Goal: Task Accomplishment & Management: Use online tool/utility

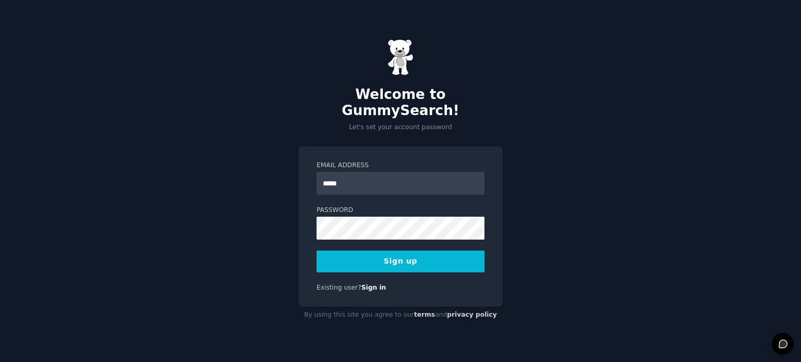
type input "**********"
click at [375, 255] on button "Sign up" at bounding box center [400, 262] width 168 height 22
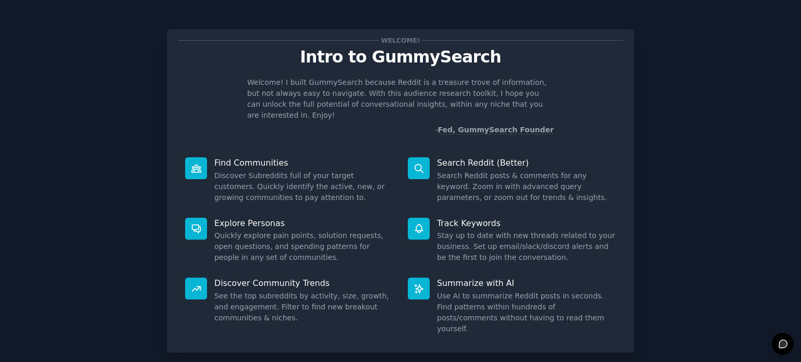
scroll to position [45, 0]
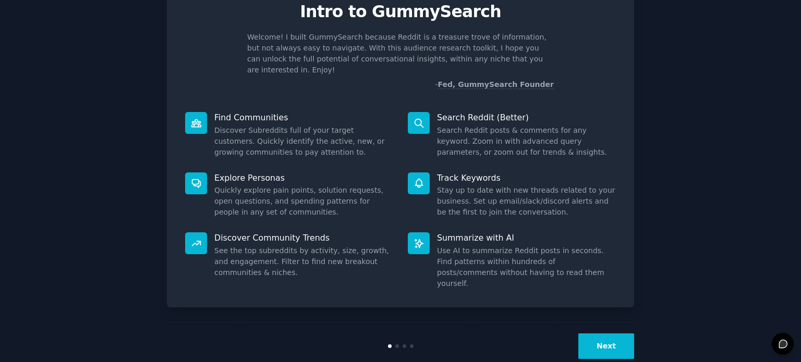
click at [613, 334] on button "Next" at bounding box center [606, 347] width 56 height 26
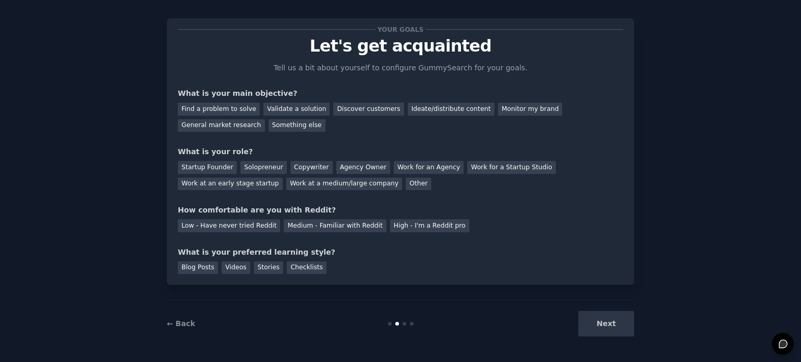
scroll to position [10, 0]
click at [611, 333] on div "Next" at bounding box center [556, 325] width 156 height 26
click at [600, 321] on div "Next" at bounding box center [556, 325] width 156 height 26
click at [226, 111] on div "Find a problem to solve" at bounding box center [219, 109] width 82 height 13
click at [265, 120] on div "General market research" at bounding box center [221, 126] width 87 height 13
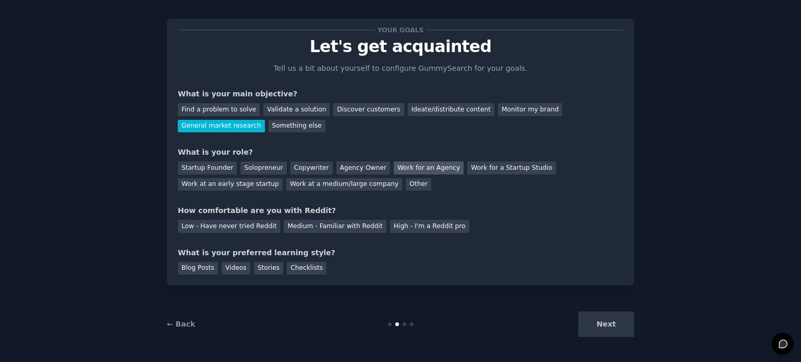
click at [425, 167] on div "Work for an Agency" at bounding box center [429, 168] width 70 height 13
click at [347, 229] on div "Medium - Familiar with Reddit" at bounding box center [335, 226] width 102 height 13
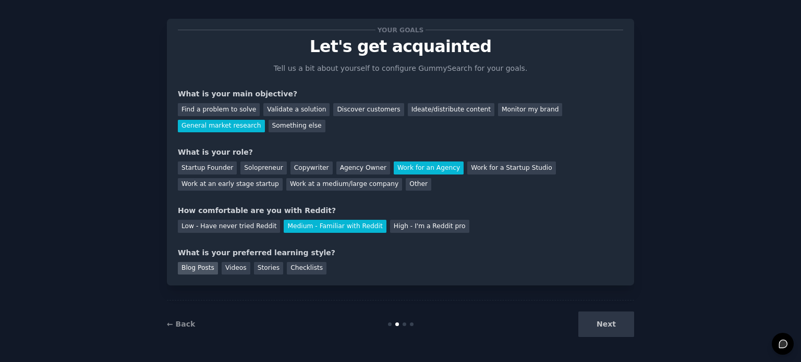
click at [198, 271] on div "Blog Posts" at bounding box center [198, 268] width 40 height 13
click at [625, 323] on button "Next" at bounding box center [606, 325] width 56 height 26
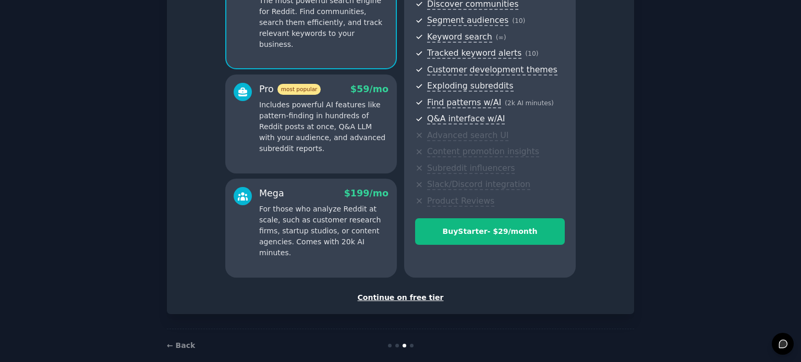
scroll to position [137, 0]
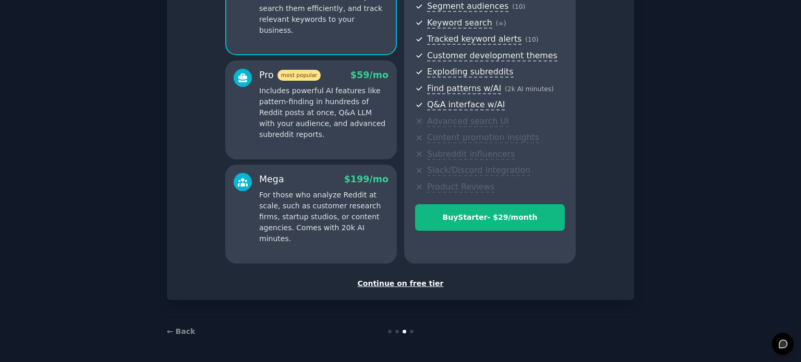
click at [400, 282] on div "Continue on free tier" at bounding box center [400, 283] width 445 height 11
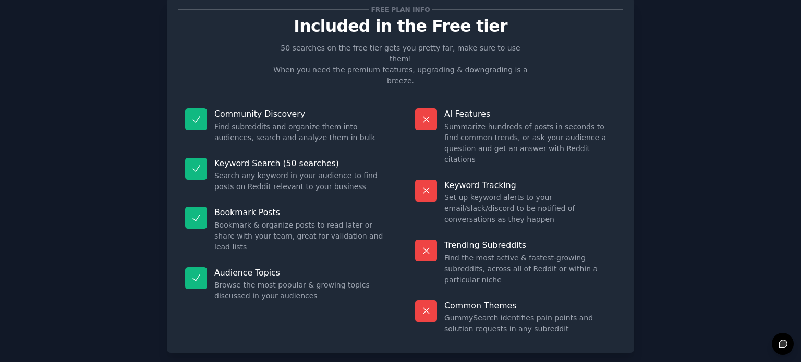
scroll to position [33, 0]
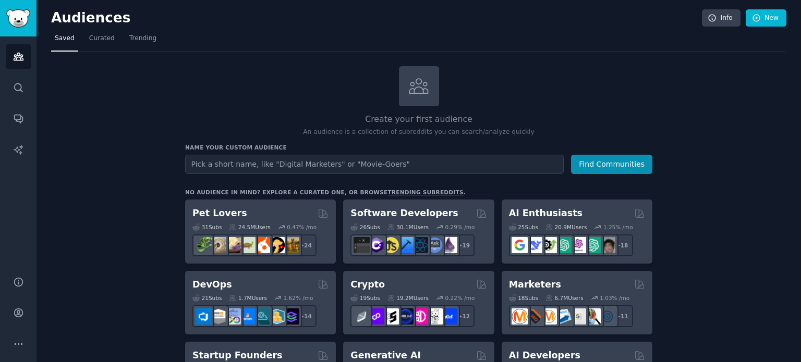
click at [229, 166] on input "text" at bounding box center [374, 164] width 379 height 19
type input "BITS Pilani"
click at [601, 162] on button "Find Communities" at bounding box center [611, 164] width 81 height 19
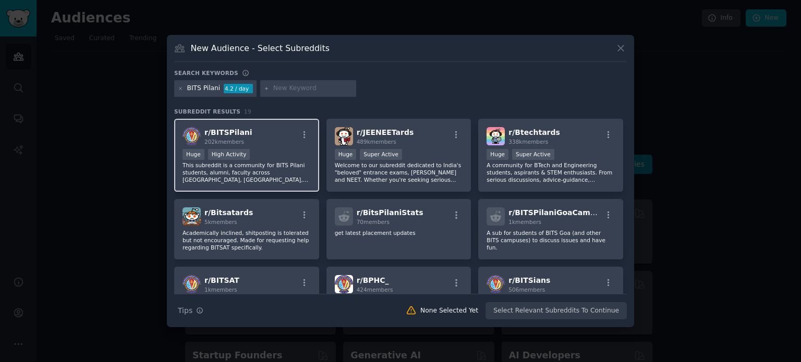
click at [272, 138] on div "r/ BITSPilani 202k members" at bounding box center [246, 136] width 128 height 18
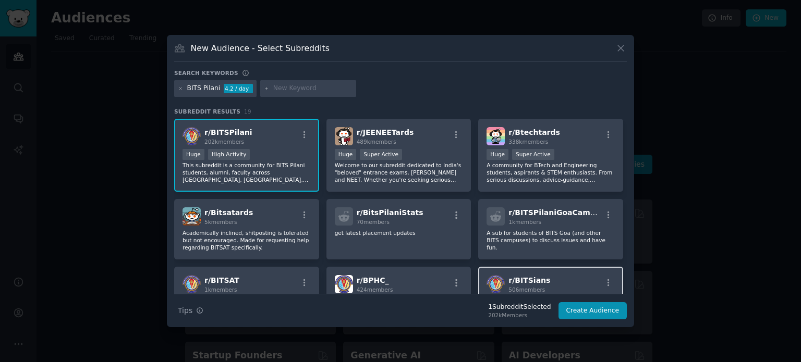
click at [504, 275] on div "r/ BITSians 506 members" at bounding box center [550, 284] width 128 height 18
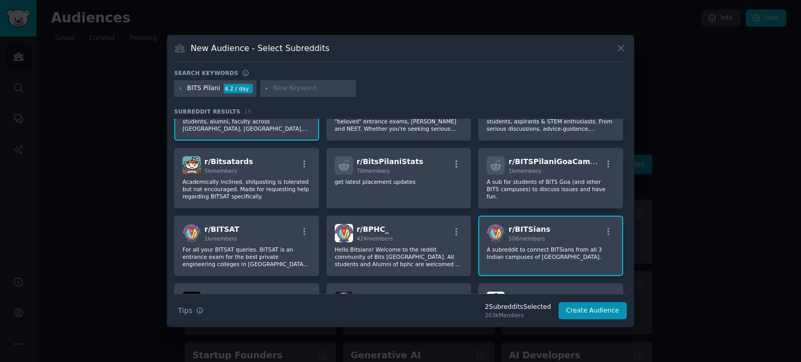
scroll to position [52, 0]
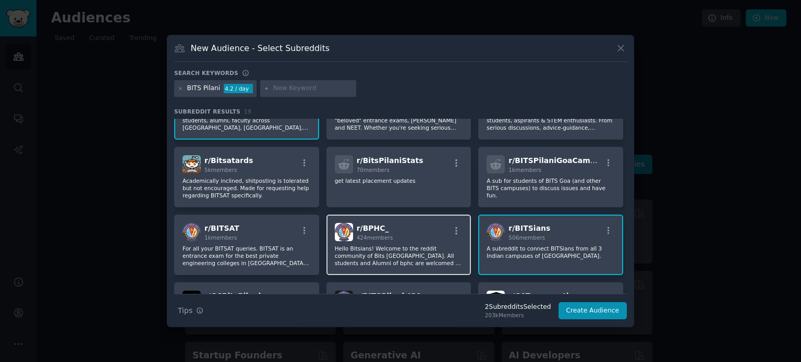
click at [440, 223] on div "r/ BPHC_ 424 members" at bounding box center [399, 232] width 128 height 18
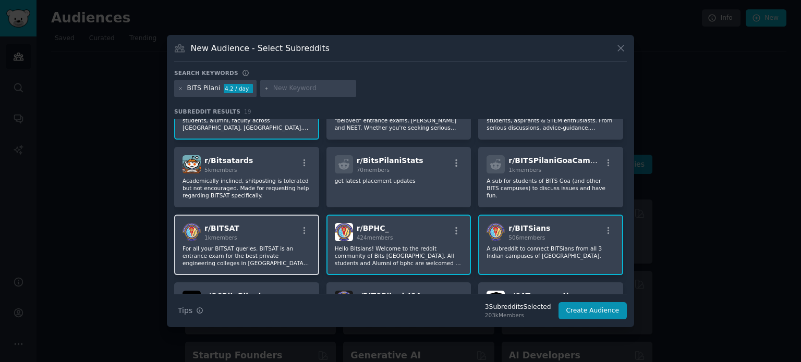
click at [275, 221] on div "r/ BITSAT 1k members For all your BITSAT queries. BITSAT is an entrance exam fo…" at bounding box center [246, 245] width 145 height 60
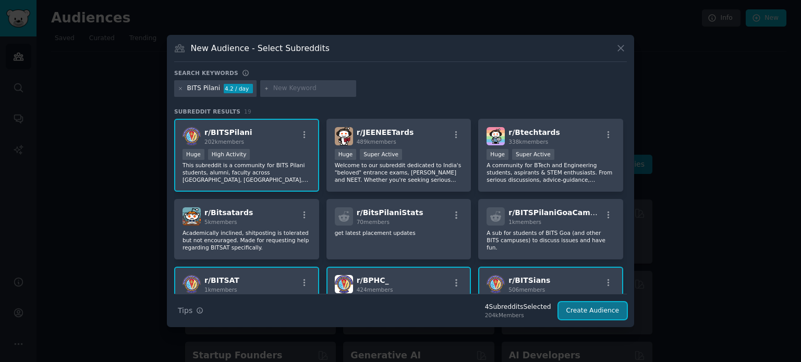
click at [605, 312] on button "Create Audience" at bounding box center [592, 311] width 69 height 18
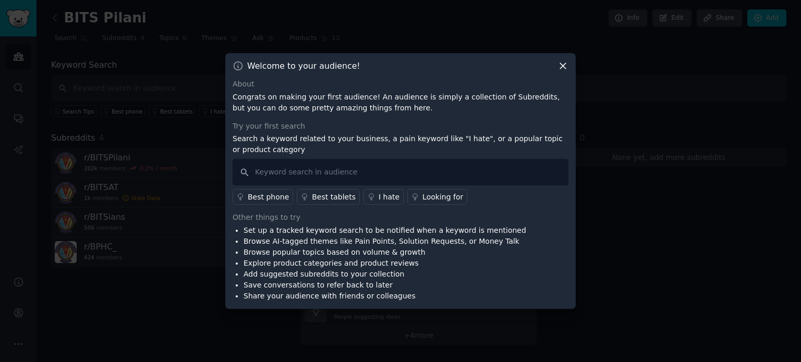
click at [304, 100] on p "Congrats on making your first audience! An audience is simply a collection of S…" at bounding box center [401, 103] width 336 height 22
drag, startPoint x: 304, startPoint y: 100, endPoint x: 385, endPoint y: 98, distance: 80.8
click at [385, 98] on p "Congrats on making your first audience! An audience is simply a collection of S…" at bounding box center [401, 103] width 336 height 22
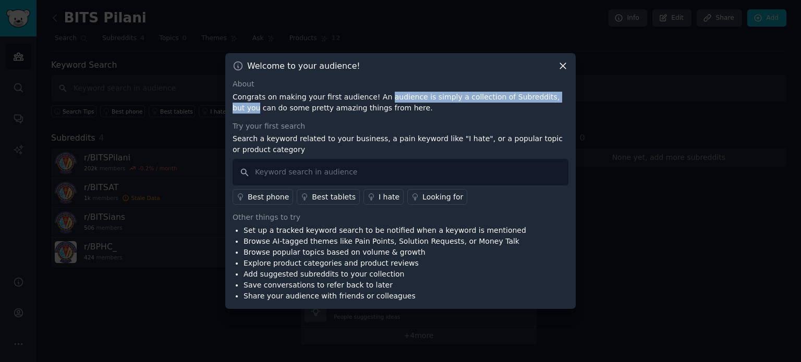
drag, startPoint x: 385, startPoint y: 98, endPoint x: 534, endPoint y: 100, distance: 149.1
click at [534, 100] on p "Congrats on making your first audience! An audience is simply a collection of S…" at bounding box center [401, 103] width 336 height 22
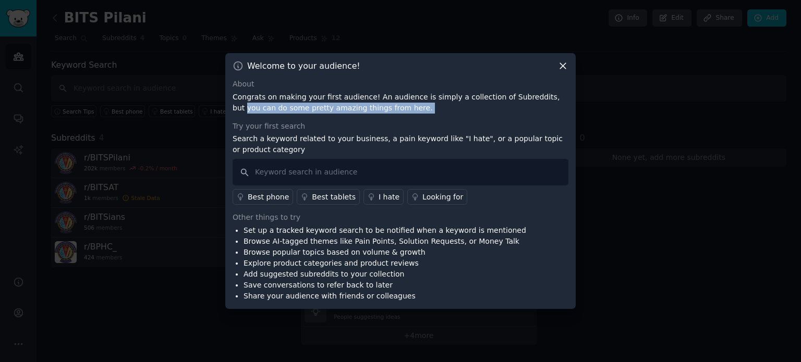
drag, startPoint x: 534, startPoint y: 100, endPoint x: 391, endPoint y: 112, distance: 143.3
click at [391, 112] on p "Congrats on making your first audience! An audience is simply a collection of S…" at bounding box center [401, 103] width 336 height 22
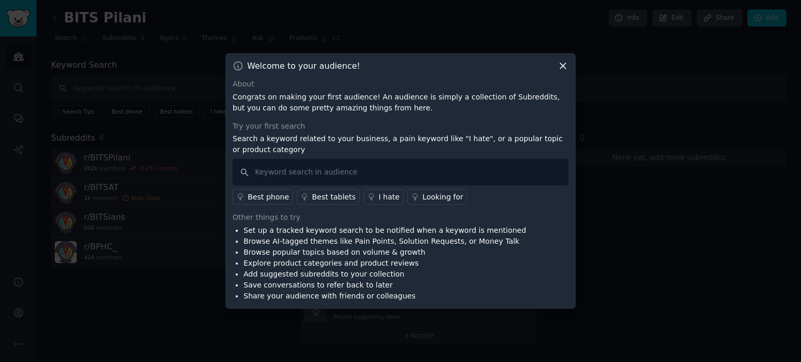
click at [255, 139] on p "Search a keyword related to your business, a pain keyword like "I hate", or a p…" at bounding box center [401, 144] width 336 height 22
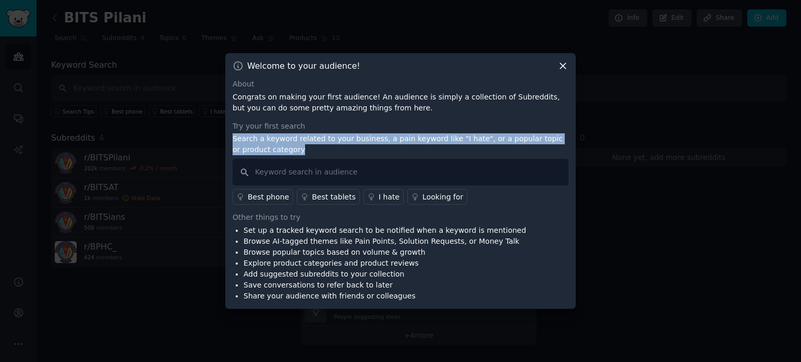
drag, startPoint x: 255, startPoint y: 139, endPoint x: 309, endPoint y: 145, distance: 54.0
click at [309, 145] on p "Search a keyword related to your business, a pain keyword like "I hate", or a p…" at bounding box center [401, 144] width 336 height 22
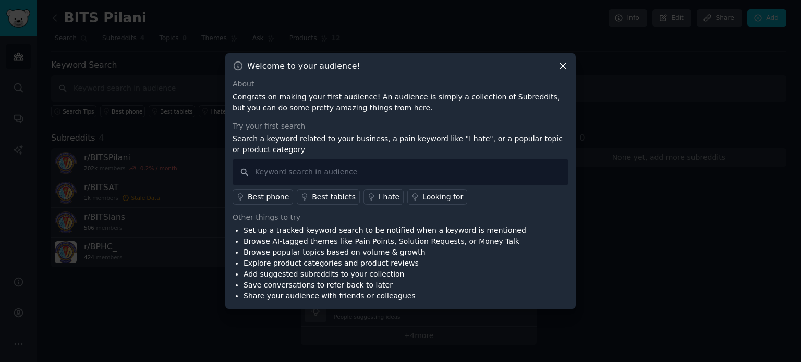
click at [309, 145] on p "Search a keyword related to your business, a pain keyword like "I hate", or a p…" at bounding box center [401, 144] width 336 height 22
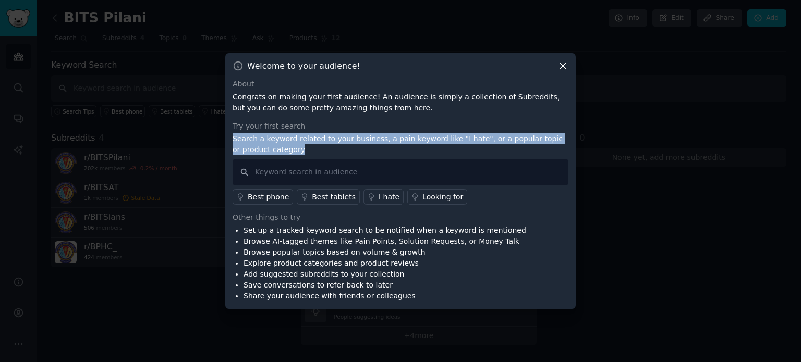
drag, startPoint x: 309, startPoint y: 145, endPoint x: 387, endPoint y: 143, distance: 77.7
click at [387, 143] on p "Search a keyword related to your business, a pain keyword like "I hate", or a p…" at bounding box center [401, 144] width 336 height 22
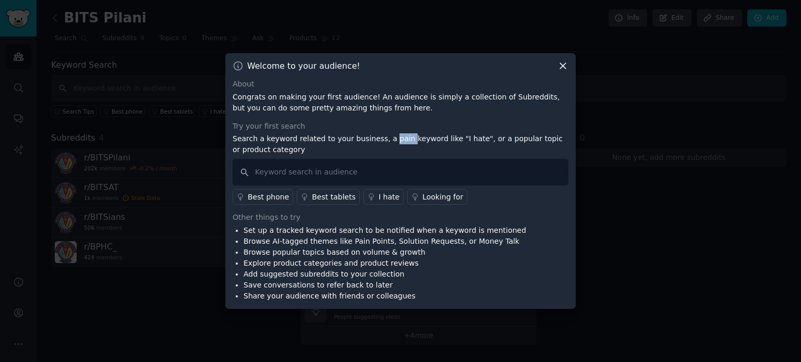
click at [387, 143] on p "Search a keyword related to your business, a pain keyword like "I hate", or a p…" at bounding box center [401, 144] width 336 height 22
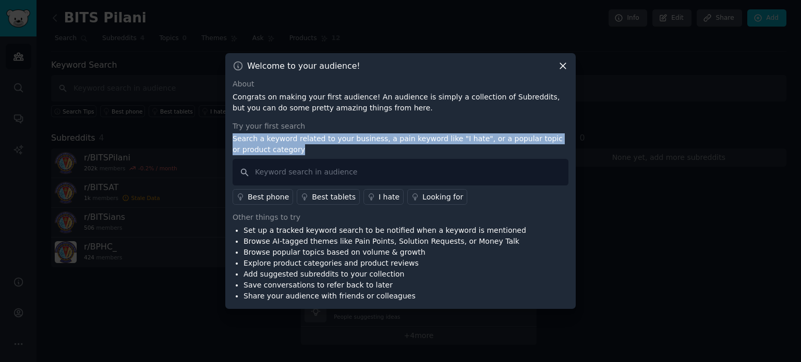
drag, startPoint x: 387, startPoint y: 143, endPoint x: 248, endPoint y: 143, distance: 138.7
click at [248, 143] on p "Search a keyword related to your business, a pain keyword like "I hate", or a p…" at bounding box center [401, 144] width 336 height 22
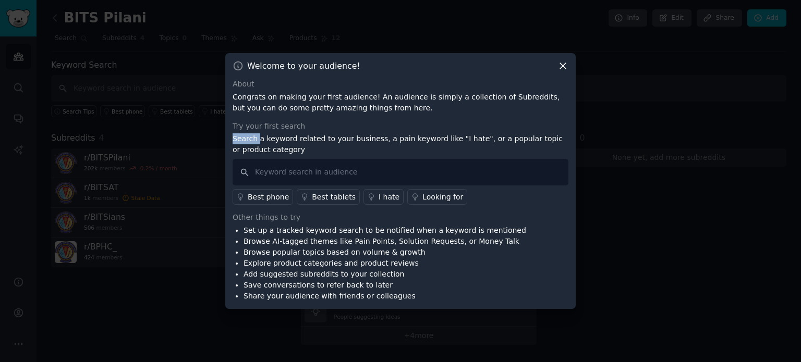
click at [248, 143] on p "Search a keyword related to your business, a pain keyword like "I hate", or a p…" at bounding box center [401, 144] width 336 height 22
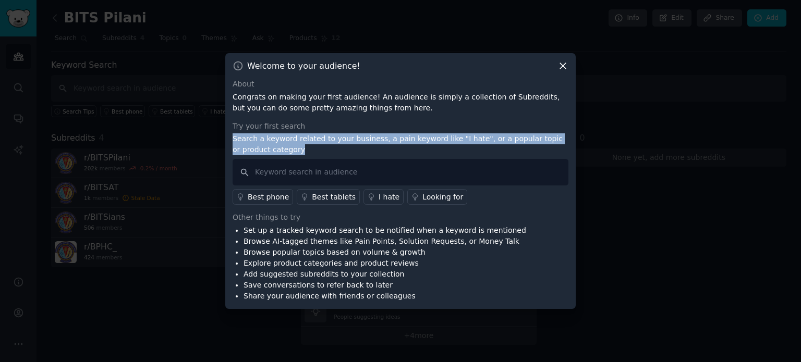
drag, startPoint x: 248, startPoint y: 143, endPoint x: 291, endPoint y: 162, distance: 47.0
click at [291, 162] on div "Try your first search Search a keyword related to your business, a pain keyword…" at bounding box center [401, 163] width 336 height 84
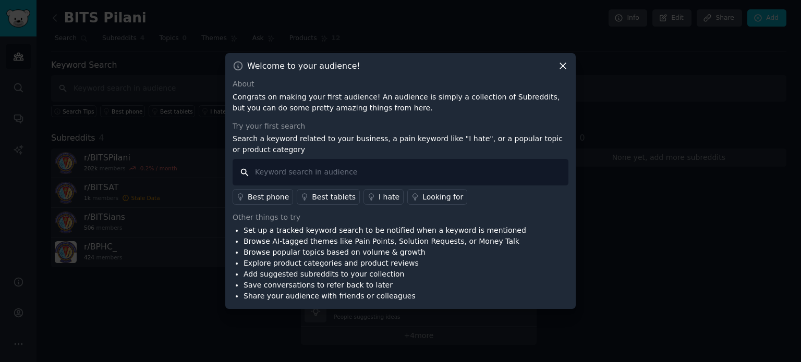
click at [291, 162] on input "text" at bounding box center [401, 172] width 336 height 27
click at [253, 232] on li "Set up a tracked keyword search to be notified when a keyword is mentioned" at bounding box center [385, 230] width 283 height 11
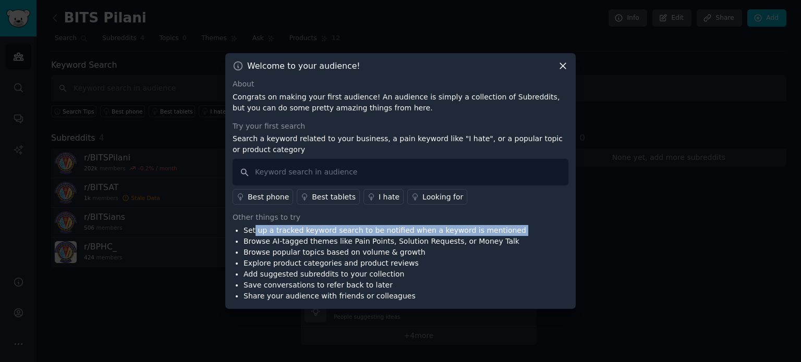
drag, startPoint x: 253, startPoint y: 232, endPoint x: 507, endPoint y: 233, distance: 253.9
click at [507, 233] on div "Set up a tracked keyword search to be notified when a keyword is mentioned Brow…" at bounding box center [401, 263] width 336 height 77
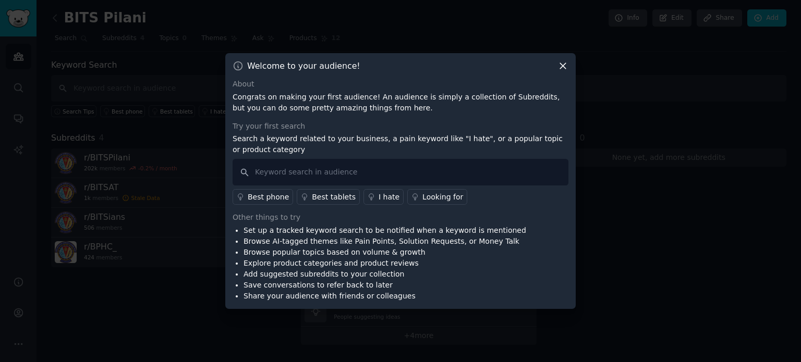
click at [507, 233] on div "Set up a tracked keyword search to be notified when a keyword is mentioned Brow…" at bounding box center [401, 263] width 336 height 77
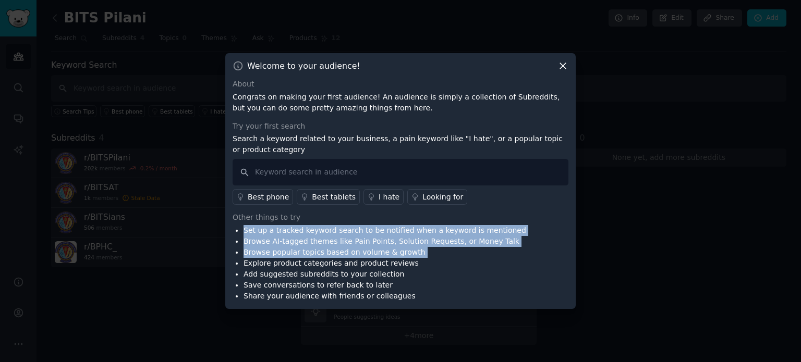
drag, startPoint x: 507, startPoint y: 233, endPoint x: 443, endPoint y: 256, distance: 67.6
click at [443, 256] on div "Set up a tracked keyword search to be notified when a keyword is mentioned Brow…" at bounding box center [401, 263] width 336 height 77
click at [443, 256] on li "Browse popular topics based on volume & growth" at bounding box center [385, 252] width 283 height 11
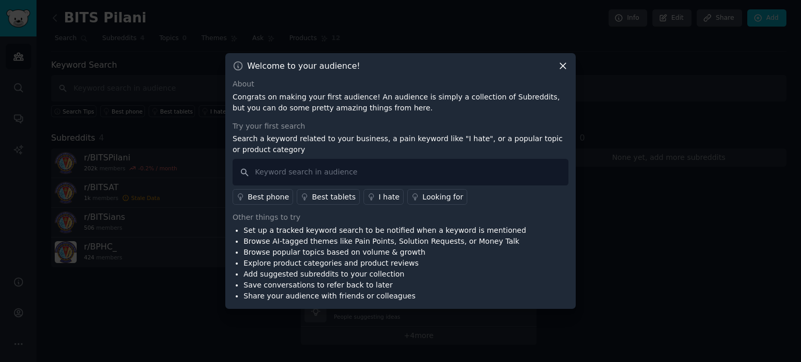
click at [443, 256] on li "Browse popular topics based on volume & growth" at bounding box center [385, 252] width 283 height 11
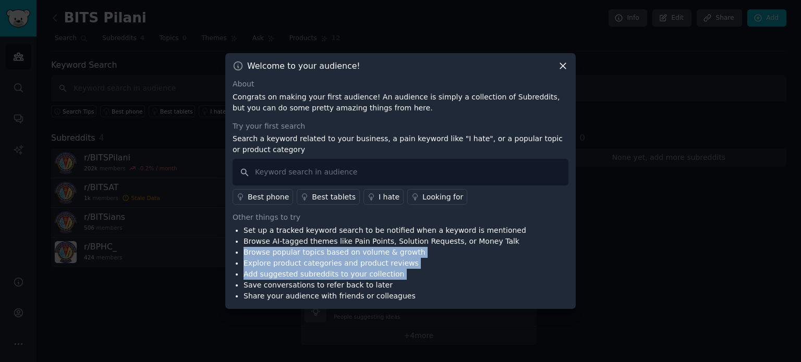
drag, startPoint x: 443, startPoint y: 256, endPoint x: 424, endPoint y: 276, distance: 27.7
click at [424, 276] on ul "Set up a tracked keyword search to be notified when a keyword is mentioned Brow…" at bounding box center [380, 263] width 294 height 77
click at [424, 276] on li "Add suggested subreddits to your collection" at bounding box center [385, 274] width 283 height 11
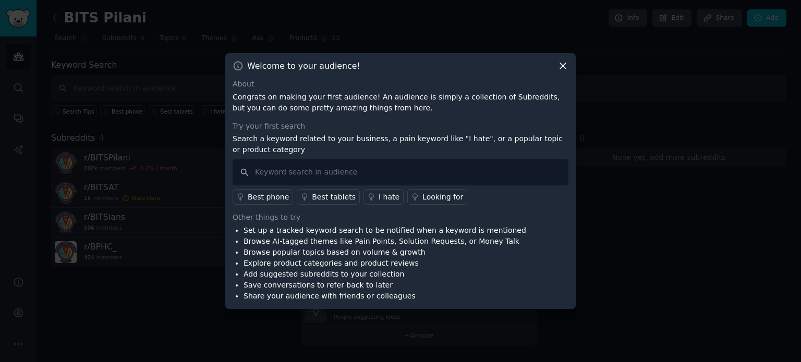
click at [424, 276] on li "Add suggested subreddits to your collection" at bounding box center [385, 274] width 283 height 11
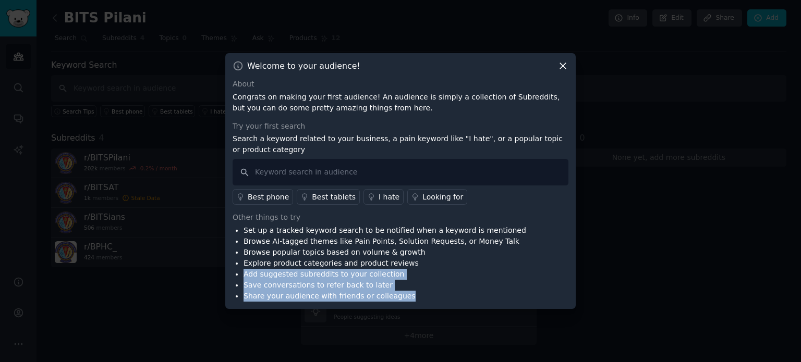
drag, startPoint x: 424, startPoint y: 276, endPoint x: 415, endPoint y: 301, distance: 26.7
click at [415, 301] on ul "Set up a tracked keyword search to be notified when a keyword is mentioned Brow…" at bounding box center [380, 263] width 294 height 77
click at [415, 301] on li "Share your audience with friends or colleagues" at bounding box center [385, 296] width 283 height 11
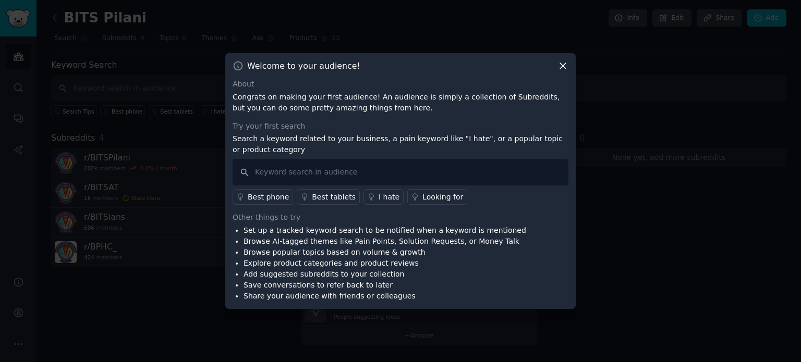
click at [561, 65] on icon at bounding box center [562, 65] width 11 height 11
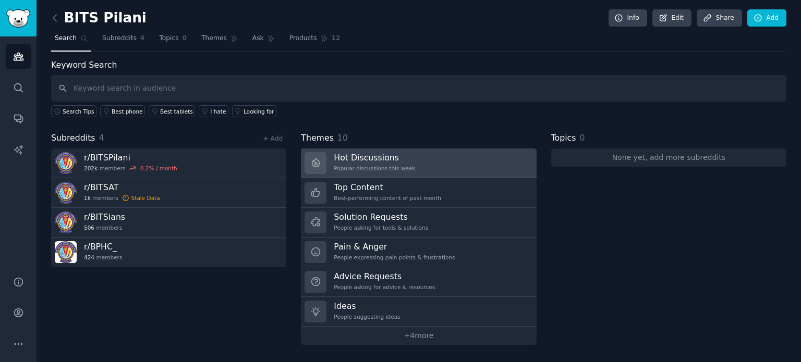
click at [356, 165] on div "Popular discussions this week" at bounding box center [374, 168] width 81 height 7
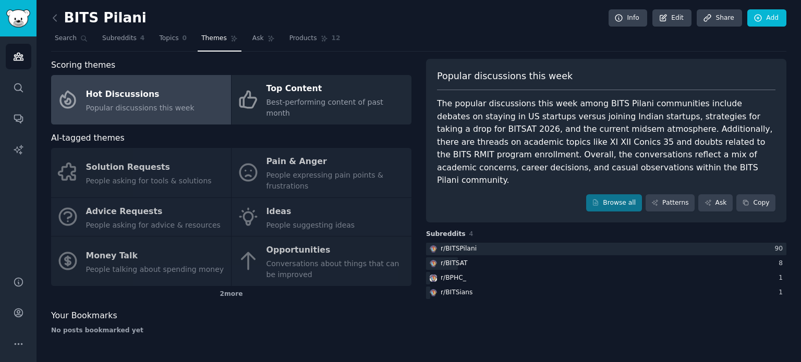
click at [494, 105] on div "The popular discussions this week among BITS Pilani communities include debates…" at bounding box center [606, 143] width 338 height 90
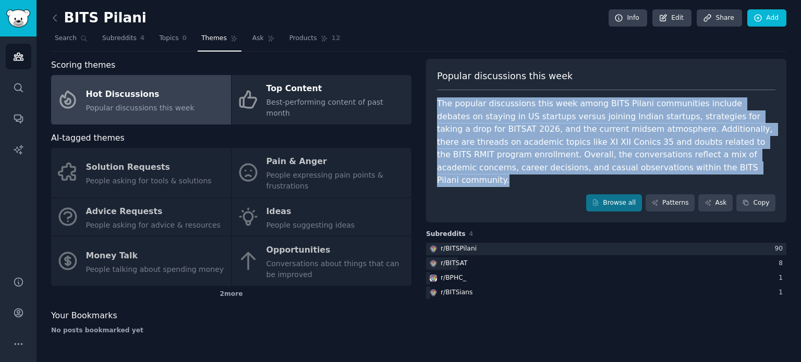
drag, startPoint x: 494, startPoint y: 105, endPoint x: 605, endPoint y: 102, distance: 111.1
click at [605, 102] on div "The popular discussions this week among BITS Pilani communities include debates…" at bounding box center [606, 143] width 338 height 90
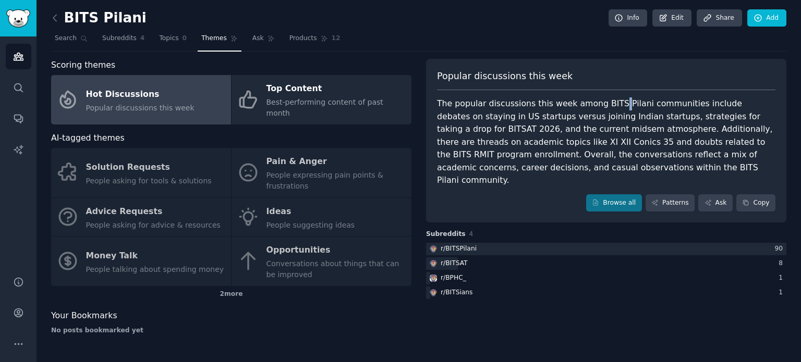
click at [605, 102] on div "The popular discussions this week among BITS Pilani communities include debates…" at bounding box center [606, 143] width 338 height 90
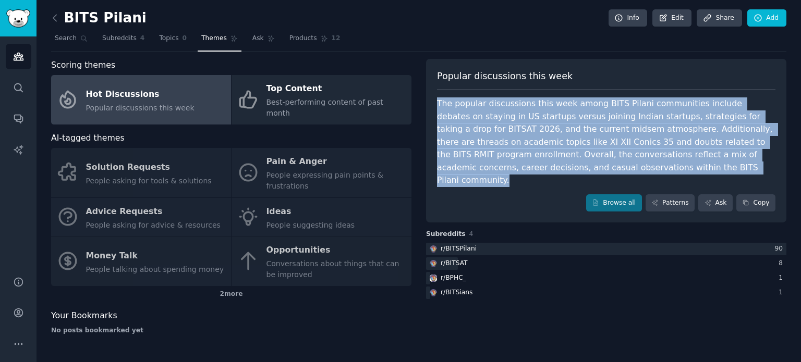
drag, startPoint x: 605, startPoint y: 102, endPoint x: 475, endPoint y: 112, distance: 130.8
click at [475, 112] on div "The popular discussions this week among BITS Pilani communities include debates…" at bounding box center [606, 143] width 338 height 90
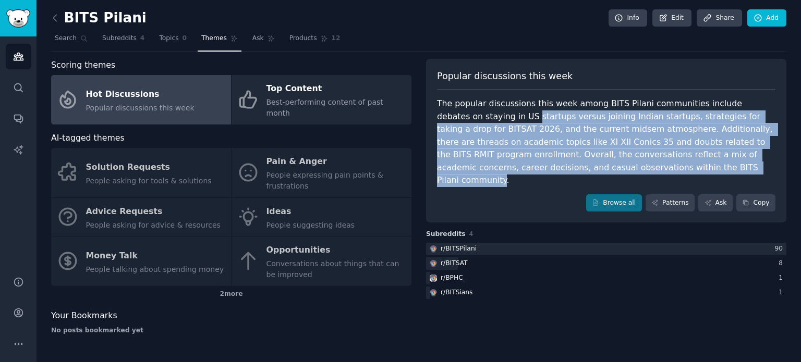
drag, startPoint x: 475, startPoint y: 112, endPoint x: 519, endPoint y: 163, distance: 66.9
click at [519, 163] on div "The popular discussions this week among BITS Pilani communities include debates…" at bounding box center [606, 143] width 338 height 90
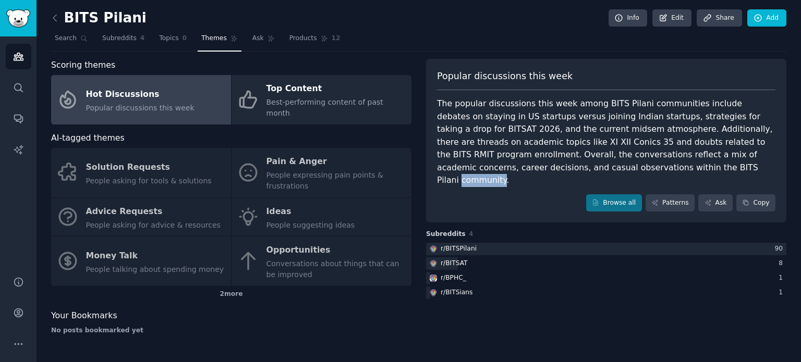
click at [519, 163] on div "The popular discussions this week among BITS Pilani communities include debates…" at bounding box center [606, 143] width 338 height 90
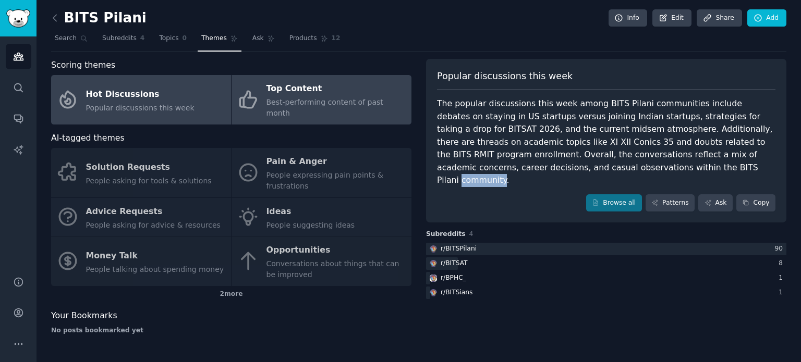
click at [246, 94] on icon at bounding box center [248, 100] width 22 height 22
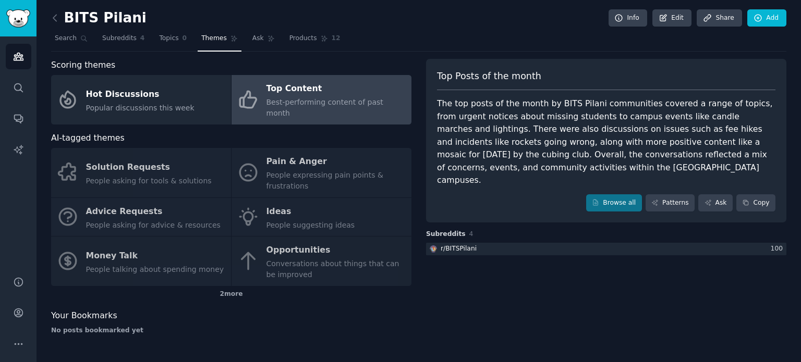
click at [319, 160] on div "Solution Requests People asking for tools & solutions Pain & Anger People expre…" at bounding box center [231, 217] width 360 height 138
click at [296, 242] on div "Solution Requests People asking for tools & solutions Pain & Anger People expre…" at bounding box center [231, 217] width 360 height 138
click at [114, 166] on div "Solution Requests People asking for tools & solutions Pain & Anger People expre…" at bounding box center [231, 217] width 360 height 138
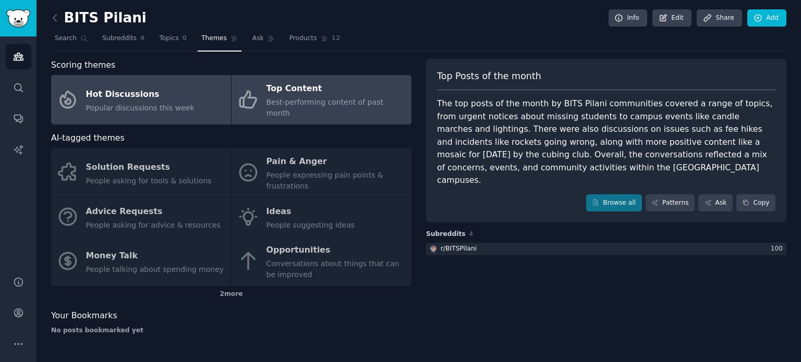
click at [123, 104] on span "Popular discussions this week" at bounding box center [140, 108] width 108 height 8
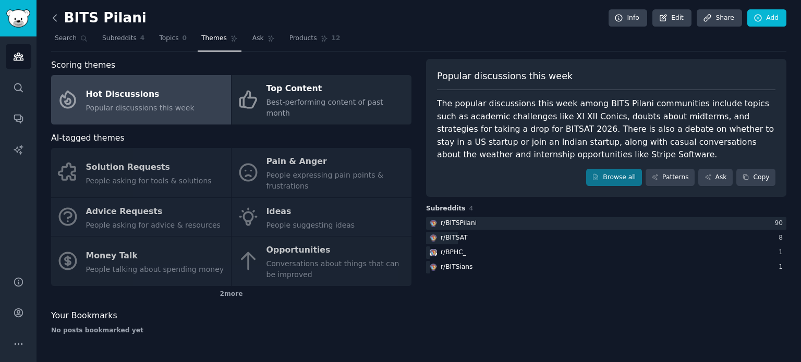
click at [56, 16] on icon at bounding box center [55, 18] width 11 height 11
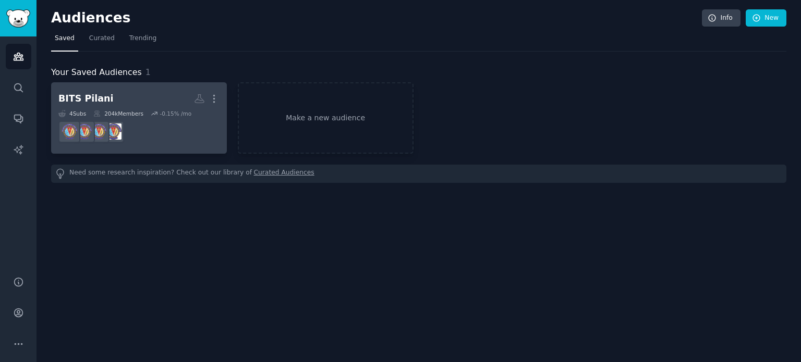
click at [162, 129] on dd at bounding box center [138, 131] width 161 height 29
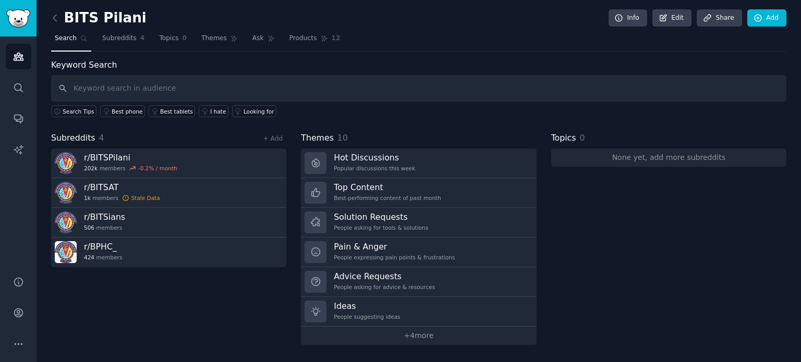
click at [186, 90] on input "text" at bounding box center [418, 88] width 735 height 27
type input "j"
click at [98, 83] on input "text" at bounding box center [418, 88] width 735 height 27
click at [25, 58] on link "Audiences" at bounding box center [19, 57] width 26 height 26
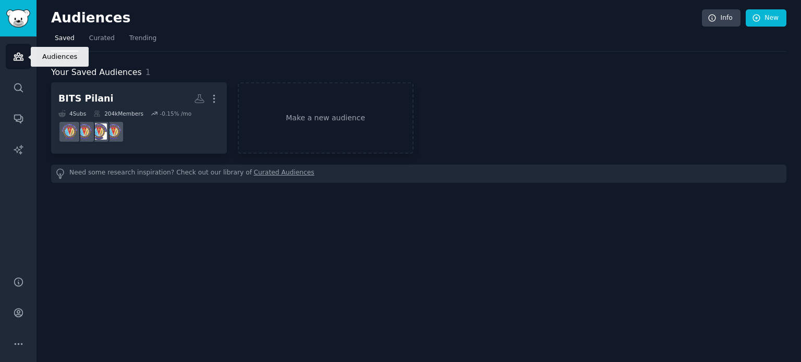
click at [25, 58] on link "Audiences" at bounding box center [19, 57] width 26 height 26
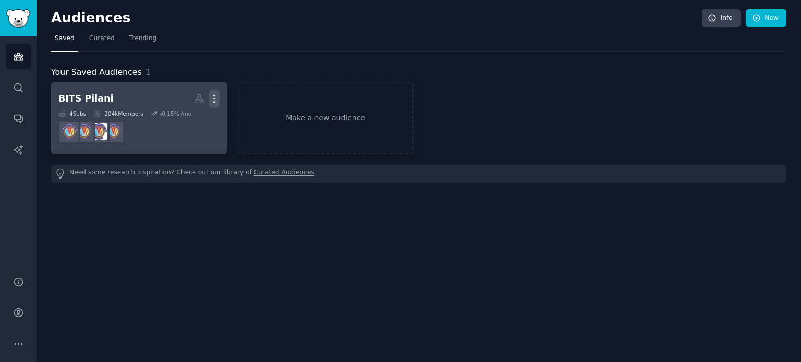
click at [213, 97] on icon "button" at bounding box center [214, 98] width 11 height 11
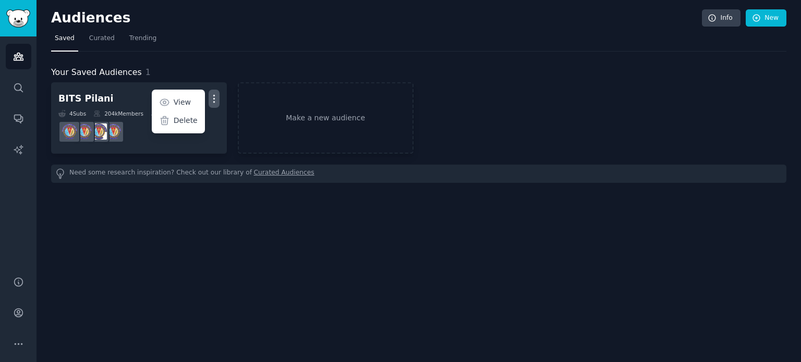
click at [236, 61] on div "Your Saved Audiences 1 BITS Pilani Custom Audience More View Delete 4 Sub s 204…" at bounding box center [418, 117] width 735 height 131
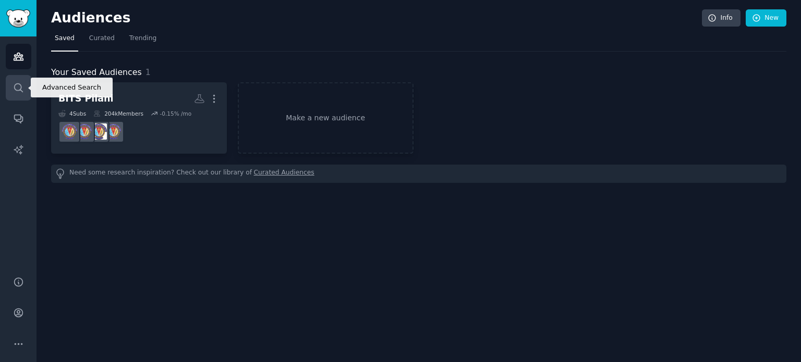
click at [11, 89] on link "Search" at bounding box center [19, 88] width 26 height 26
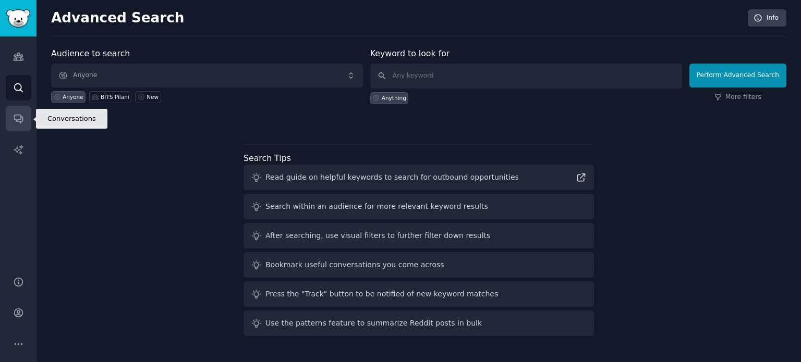
click at [23, 129] on link "Conversations" at bounding box center [19, 119] width 26 height 26
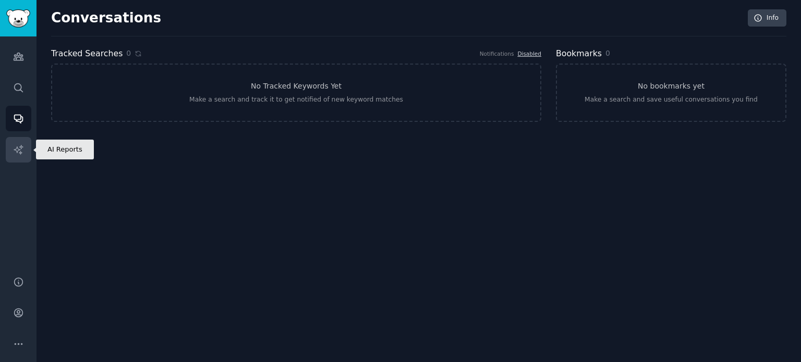
click at [18, 155] on link "AI Reports" at bounding box center [19, 150] width 26 height 26
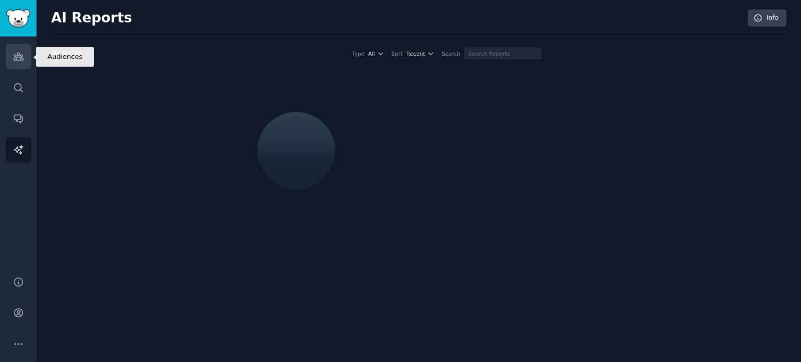
click at [19, 66] on link "Audiences" at bounding box center [19, 57] width 26 height 26
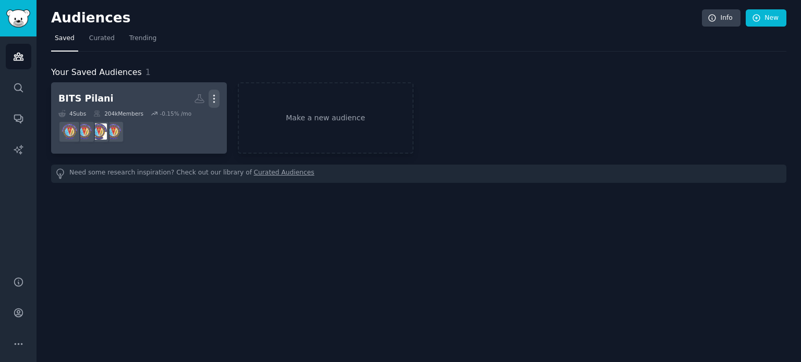
click at [215, 96] on icon "button" at bounding box center [214, 98] width 11 height 11
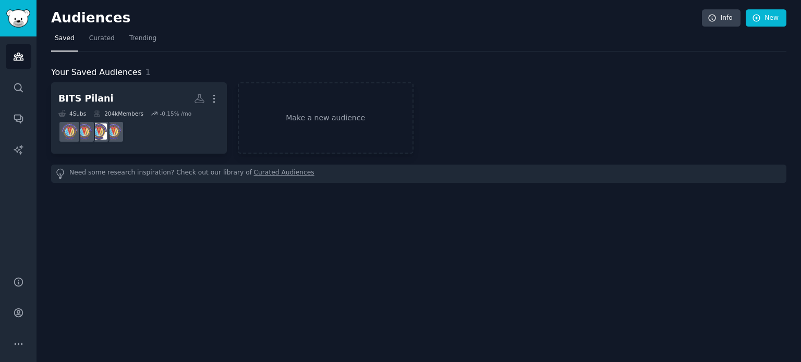
click at [399, 35] on nav "Saved Curated Trending" at bounding box center [418, 40] width 735 height 21
